Goal: Transaction & Acquisition: Purchase product/service

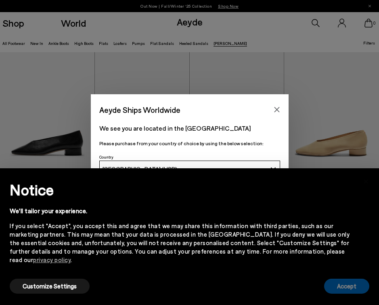
click at [341, 283] on button "Accept" at bounding box center [346, 285] width 45 height 15
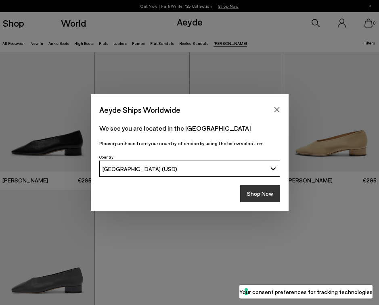
click at [258, 197] on button "Shop Now" at bounding box center [260, 193] width 40 height 17
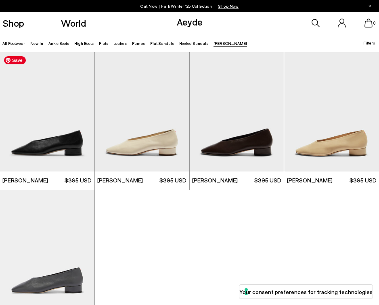
click at [53, 120] on img "1 / 6" at bounding box center [47, 111] width 95 height 119
